Goal: Task Accomplishment & Management: Manage account settings

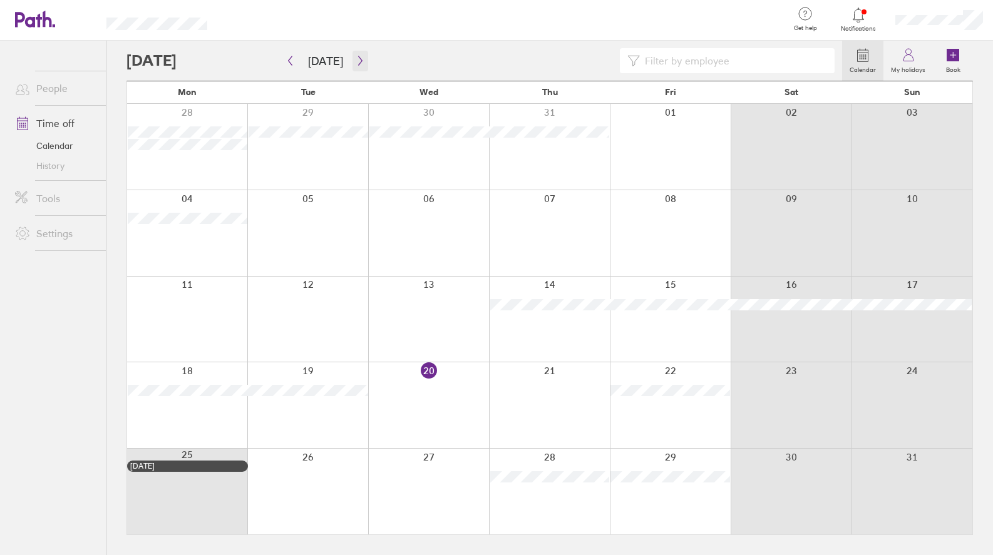
click at [356, 60] on icon "button" at bounding box center [360, 61] width 9 height 10
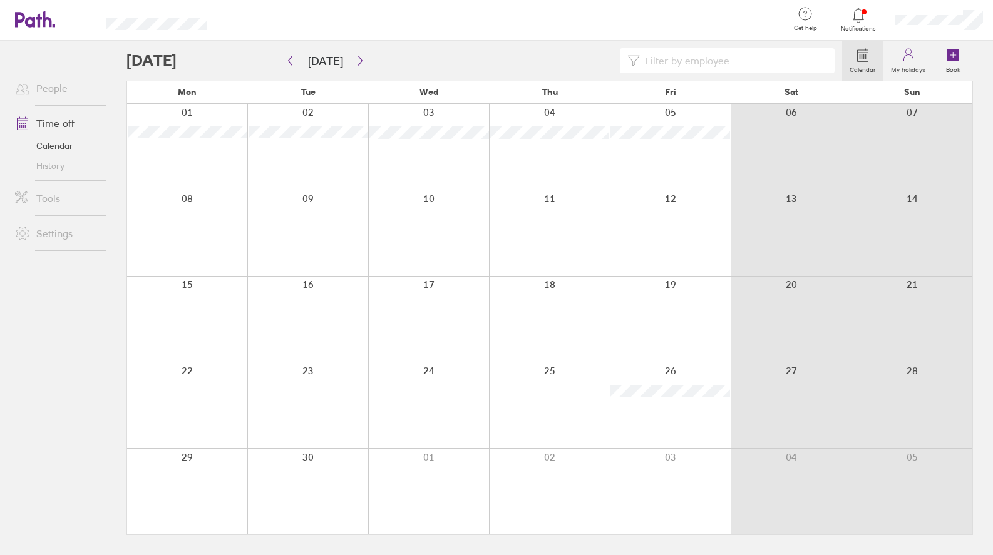
click at [675, 473] on div at bounding box center [670, 492] width 121 height 86
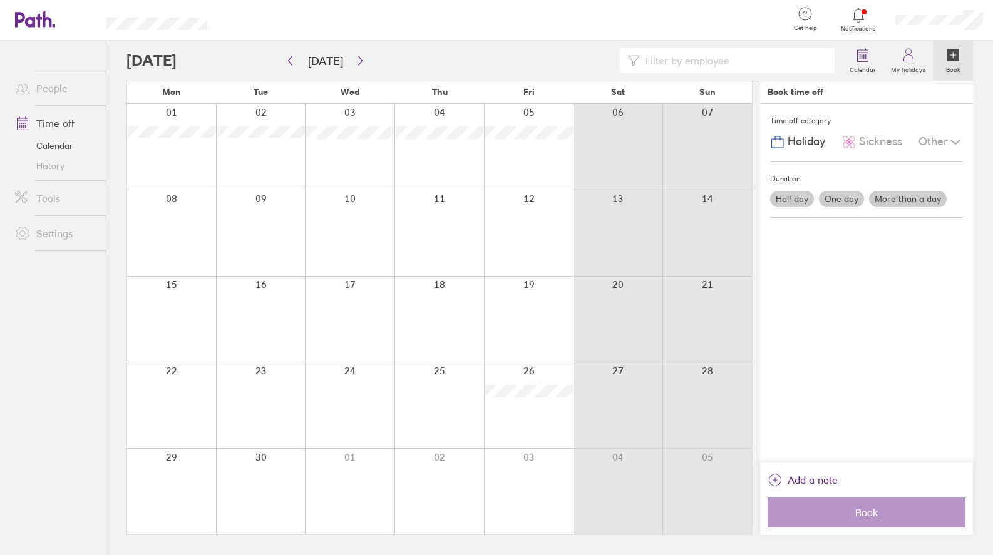
click at [843, 192] on label "One day" at bounding box center [841, 199] width 45 height 16
click at [0, 0] on input "One day" at bounding box center [0, 0] width 0 height 0
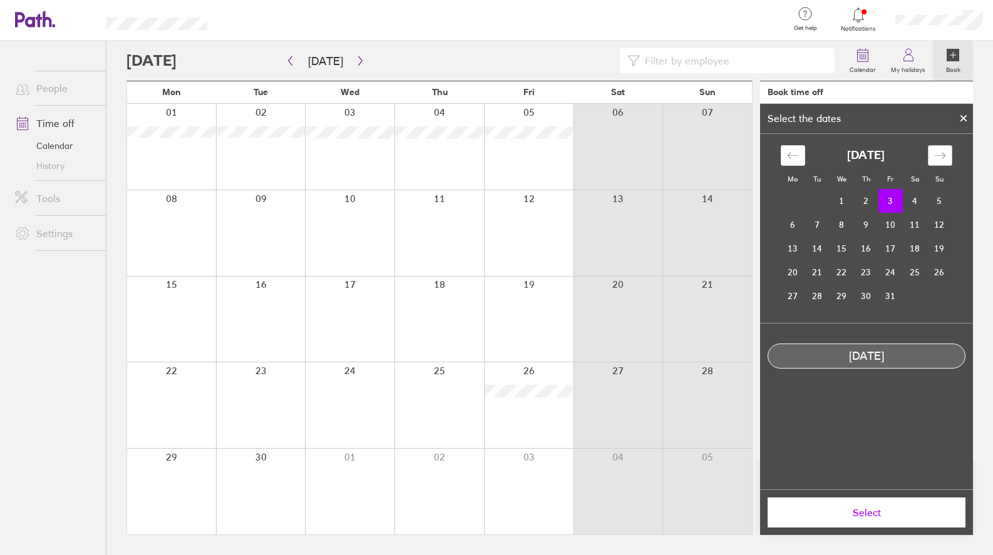
click at [938, 150] on icon "Move forward to switch to the next month." at bounding box center [940, 156] width 12 height 12
click at [807, 153] on div "[DATE]" at bounding box center [866, 155] width 171 height 21
click at [794, 153] on icon "Move backward to switch to the previous month." at bounding box center [793, 156] width 12 height 12
click at [864, 202] on td "2" at bounding box center [866, 202] width 24 height 24
click at [889, 200] on td "3" at bounding box center [890, 202] width 24 height 24
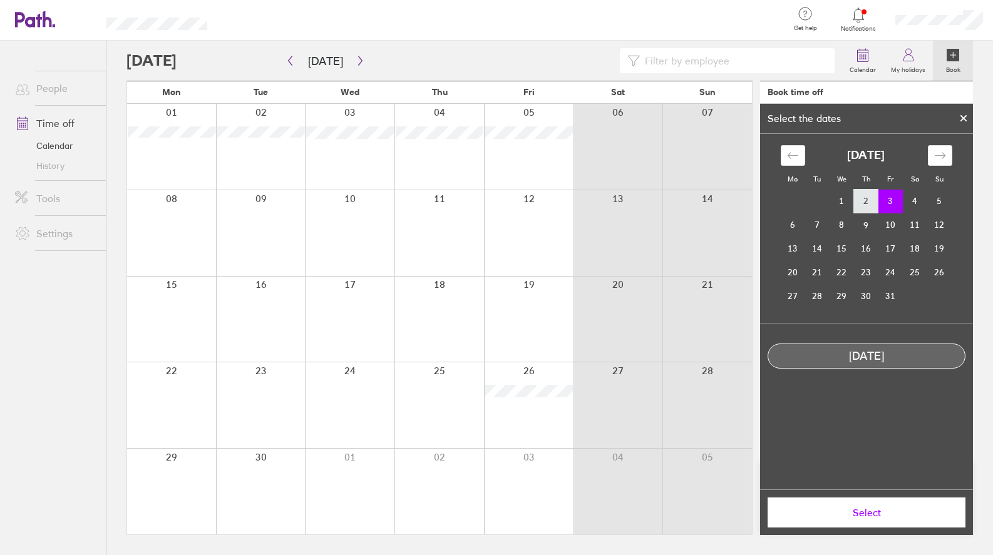
click at [870, 199] on td "2" at bounding box center [866, 202] width 24 height 24
click at [883, 521] on button "Select" at bounding box center [866, 513] width 198 height 30
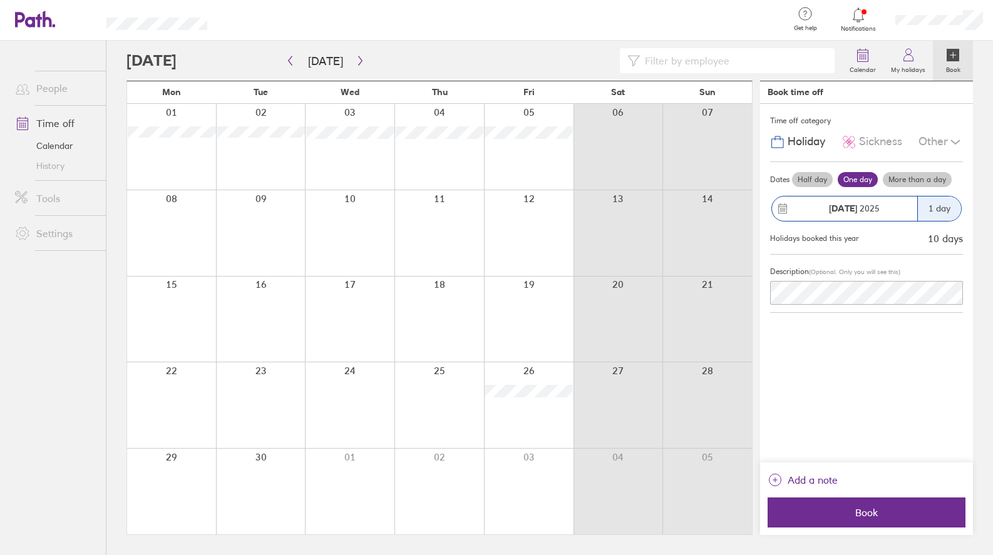
click at [905, 179] on label "More than a day" at bounding box center [917, 179] width 69 height 15
click at [0, 0] on input "More than a day" at bounding box center [0, 0] width 0 height 0
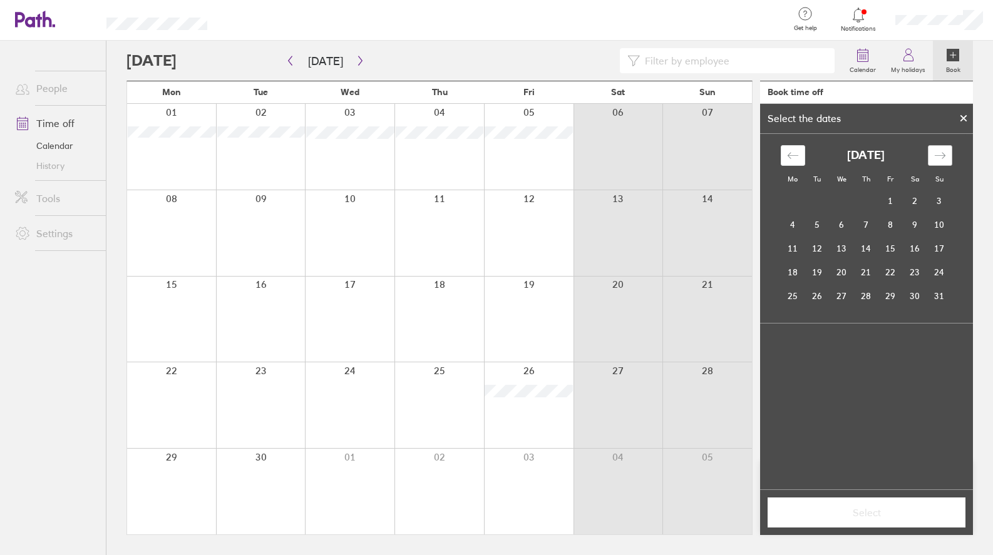
click at [941, 151] on icon "Move forward to switch to the next month." at bounding box center [940, 156] width 12 height 12
click at [871, 199] on td "2" at bounding box center [866, 202] width 24 height 24
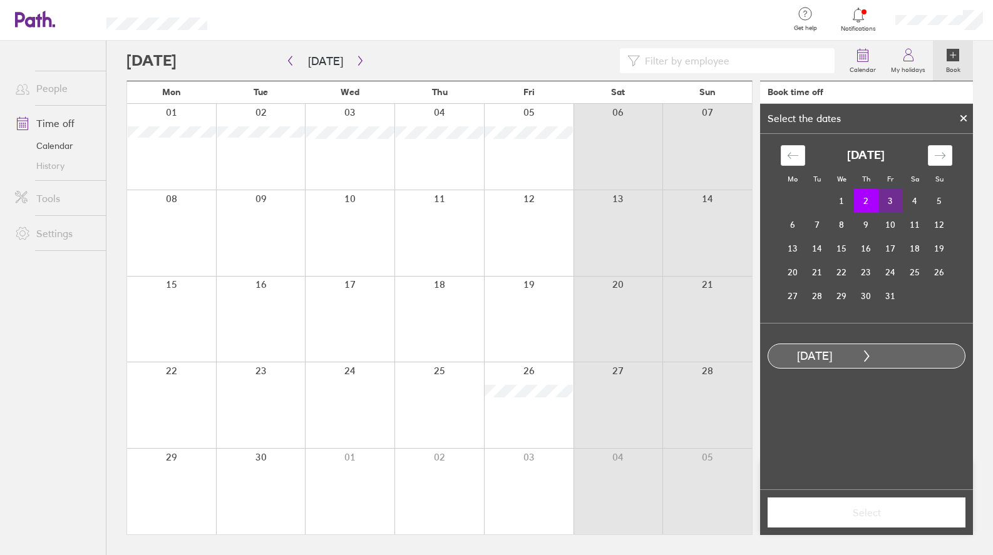
click at [891, 195] on td "3" at bounding box center [890, 201] width 24 height 24
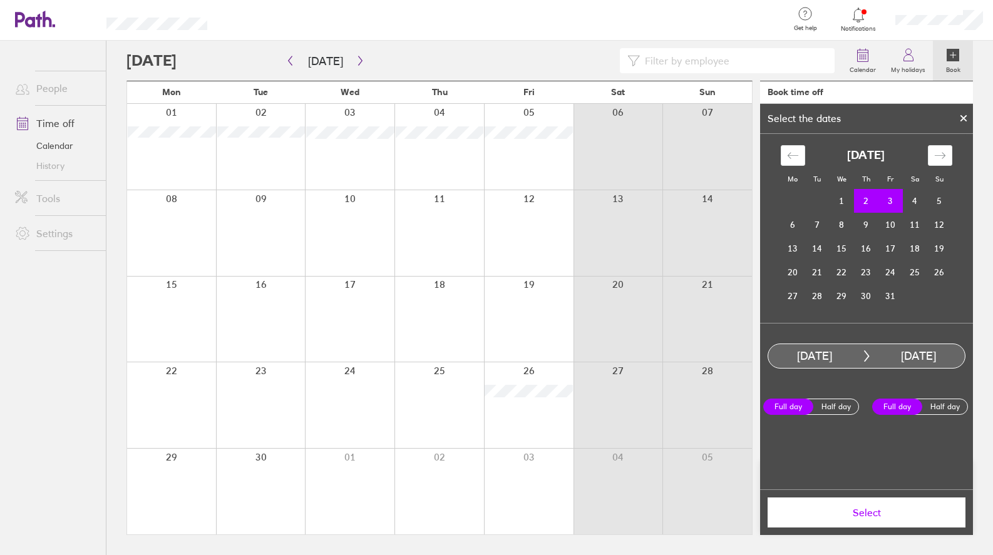
click at [875, 519] on button "Select" at bounding box center [866, 513] width 198 height 30
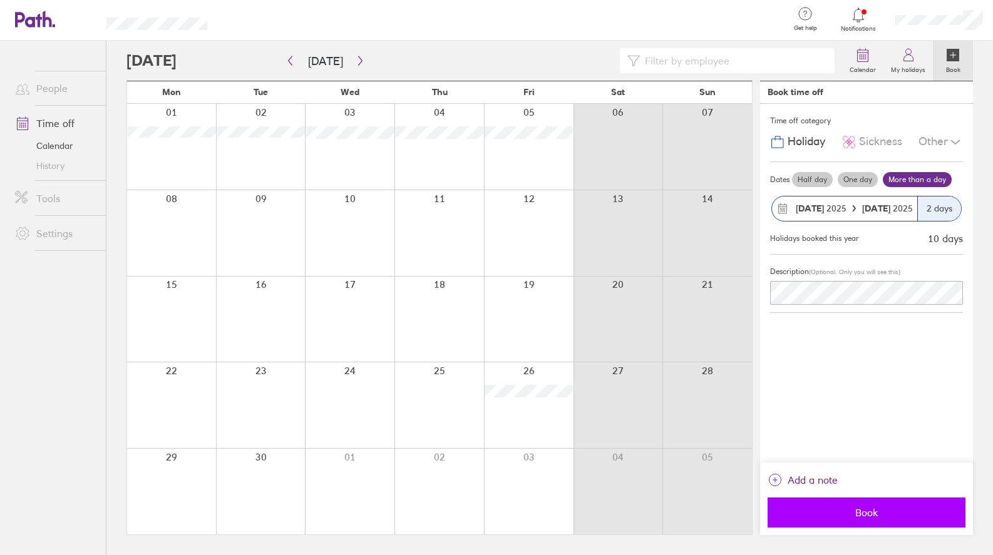
click at [849, 521] on button "Book" at bounding box center [866, 513] width 198 height 30
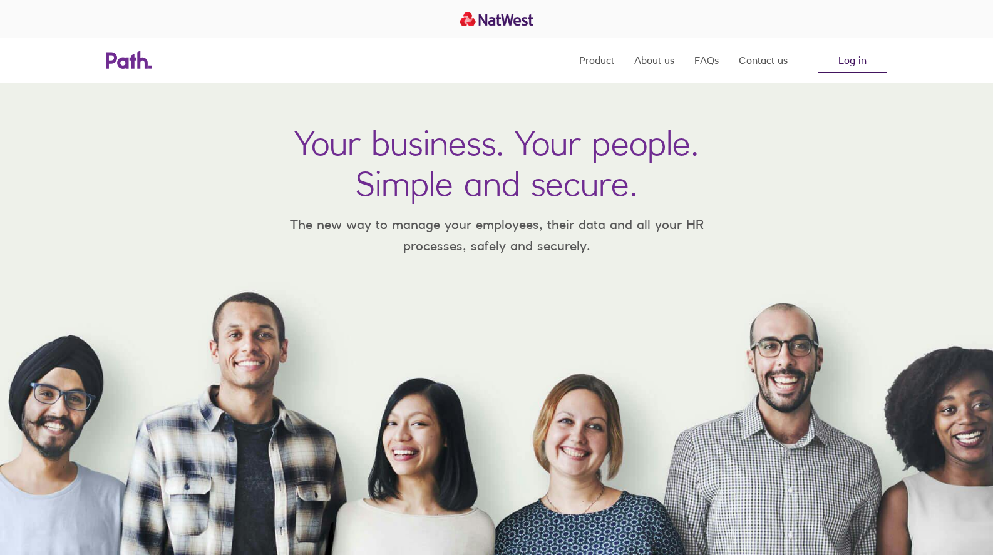
click at [850, 66] on link "Log in" at bounding box center [852, 60] width 69 height 25
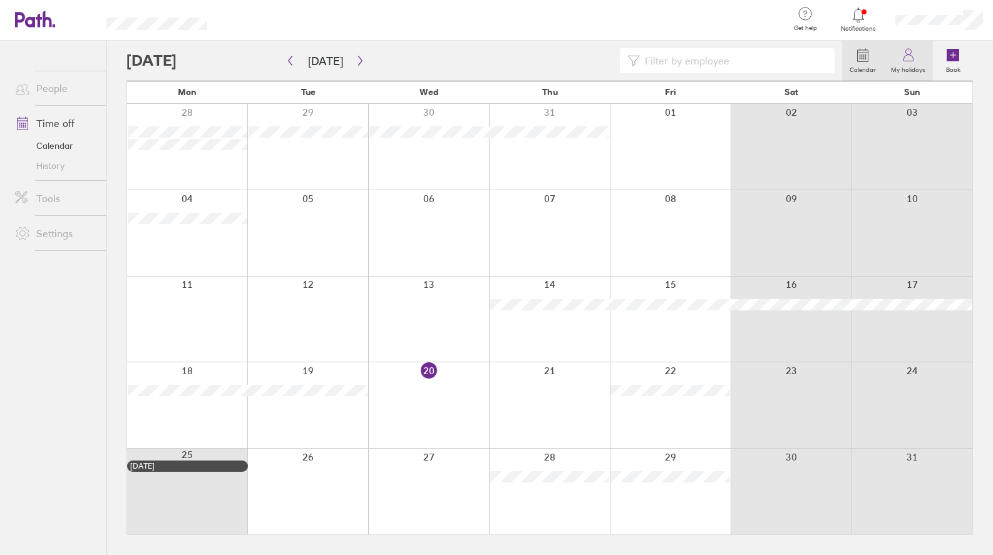
click at [914, 64] on label "My holidays" at bounding box center [907, 68] width 49 height 11
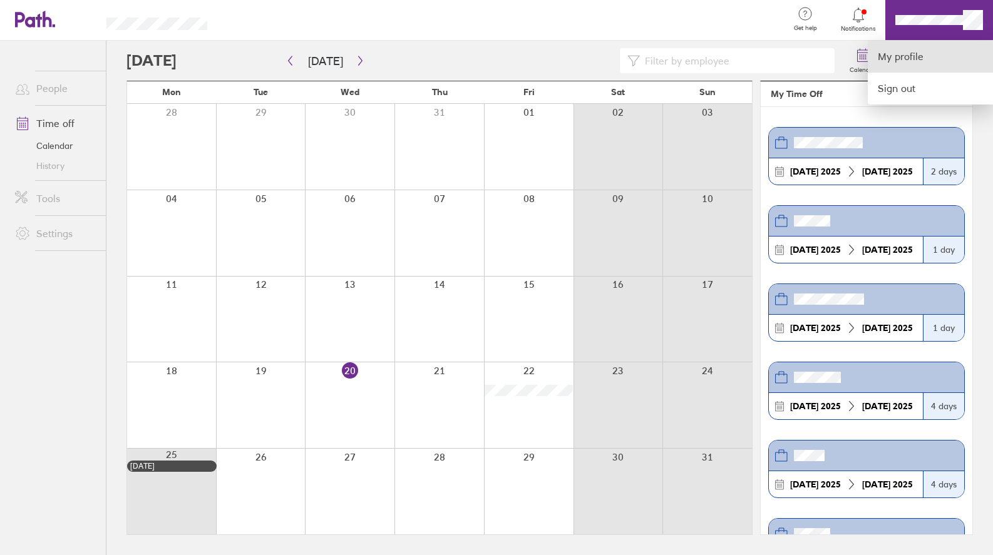
click at [961, 61] on link "My profile" at bounding box center [930, 57] width 125 height 32
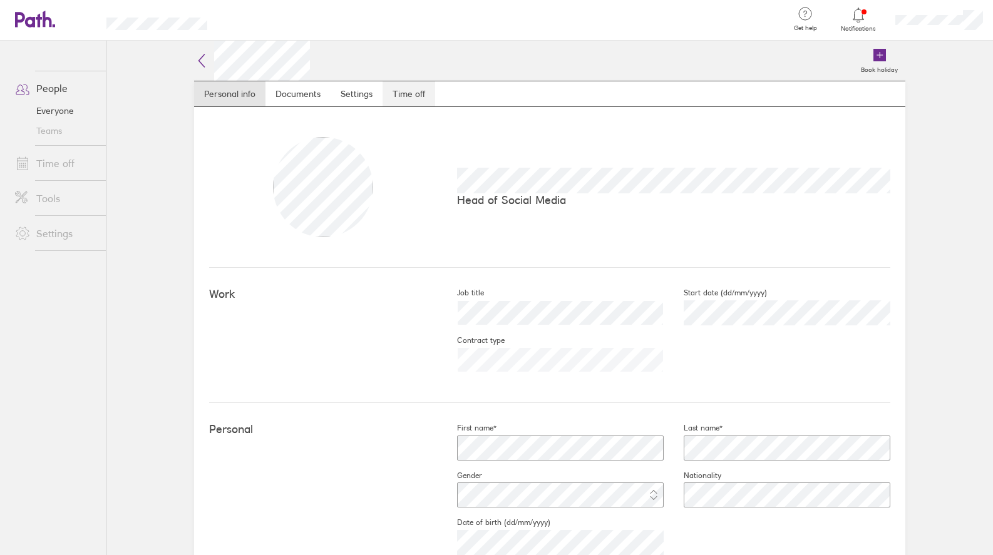
click at [396, 97] on link "Time off" at bounding box center [408, 93] width 53 height 25
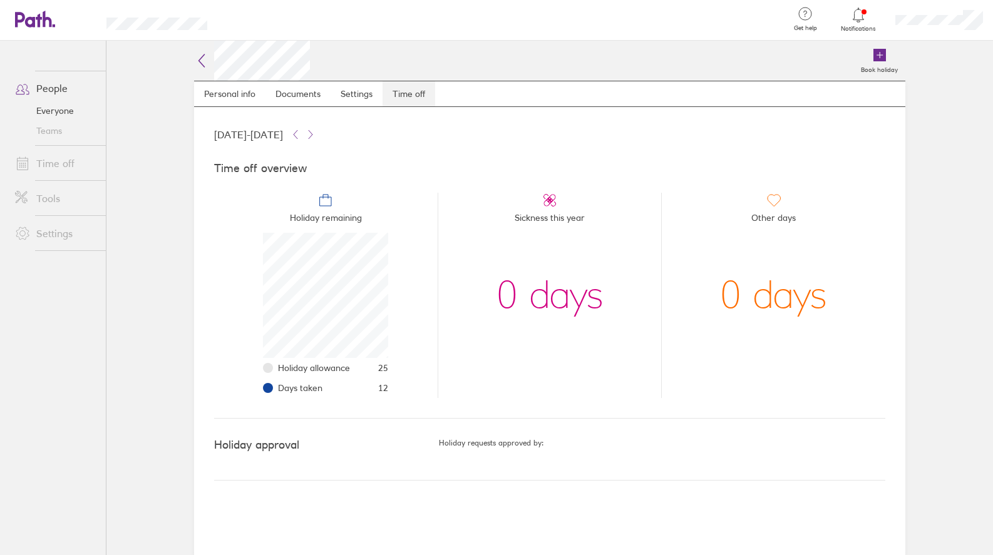
scroll to position [125, 125]
